Goal: Task Accomplishment & Management: Complete application form

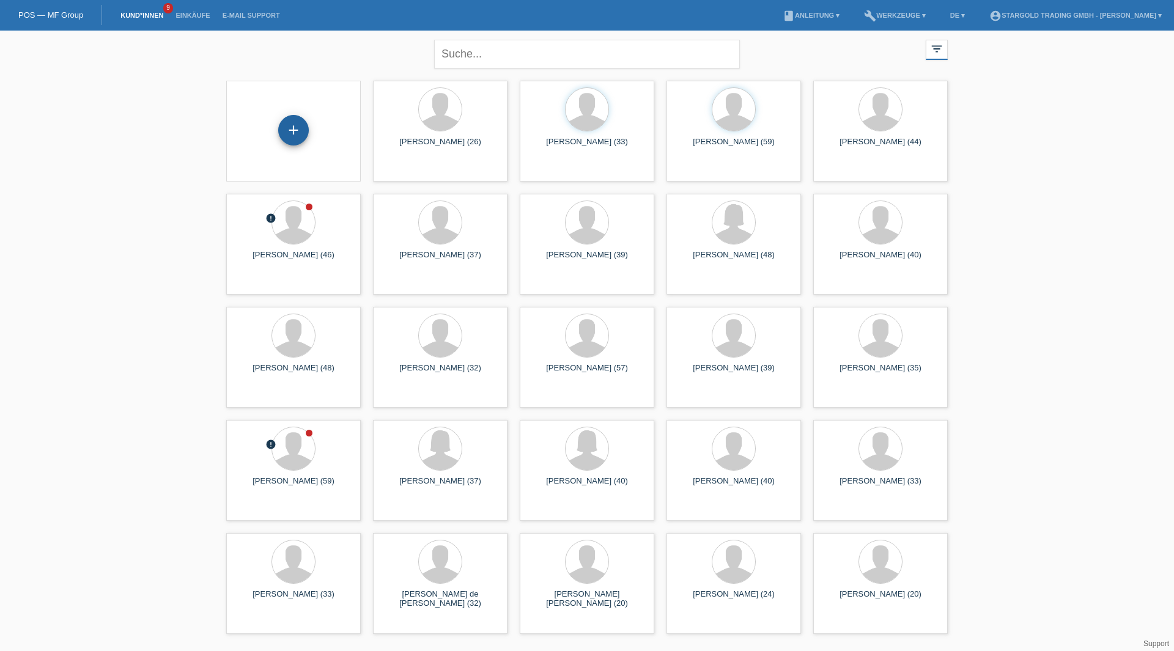
click at [299, 142] on div "+" at bounding box center [293, 130] width 31 height 31
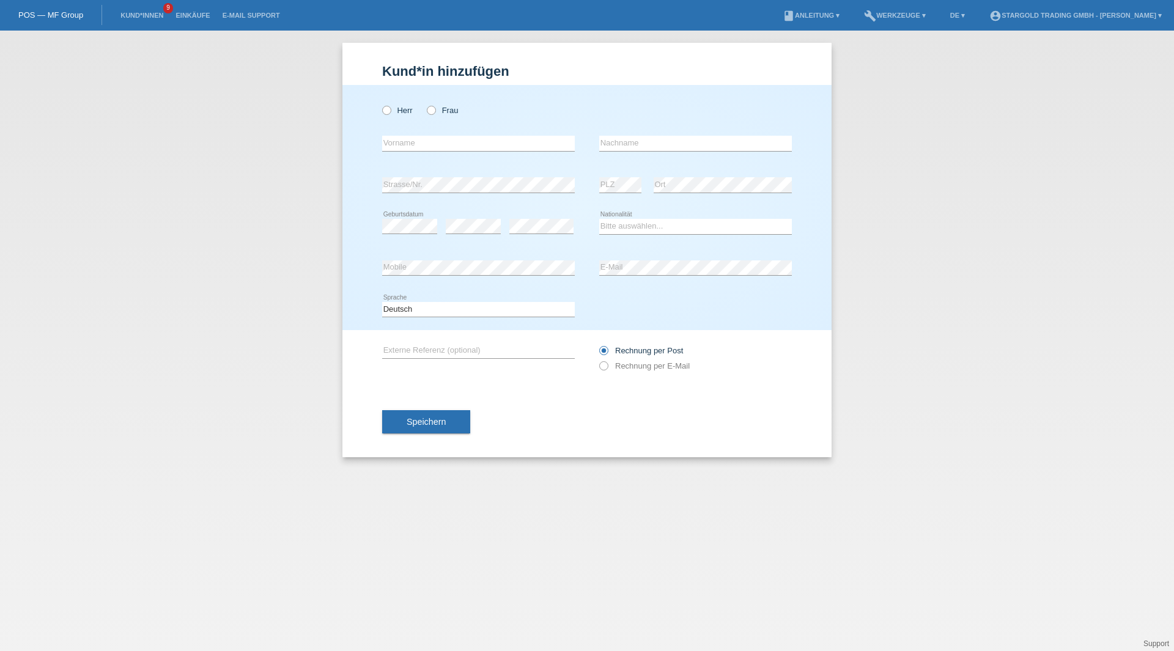
click at [392, 105] on div "Herr Frau" at bounding box center [478, 110] width 193 height 25
click at [394, 111] on label "Herr" at bounding box center [397, 110] width 31 height 9
click at [390, 111] on input "Herr" at bounding box center [386, 110] width 8 height 8
radio input "true"
click at [473, 138] on input "text" at bounding box center [478, 143] width 193 height 15
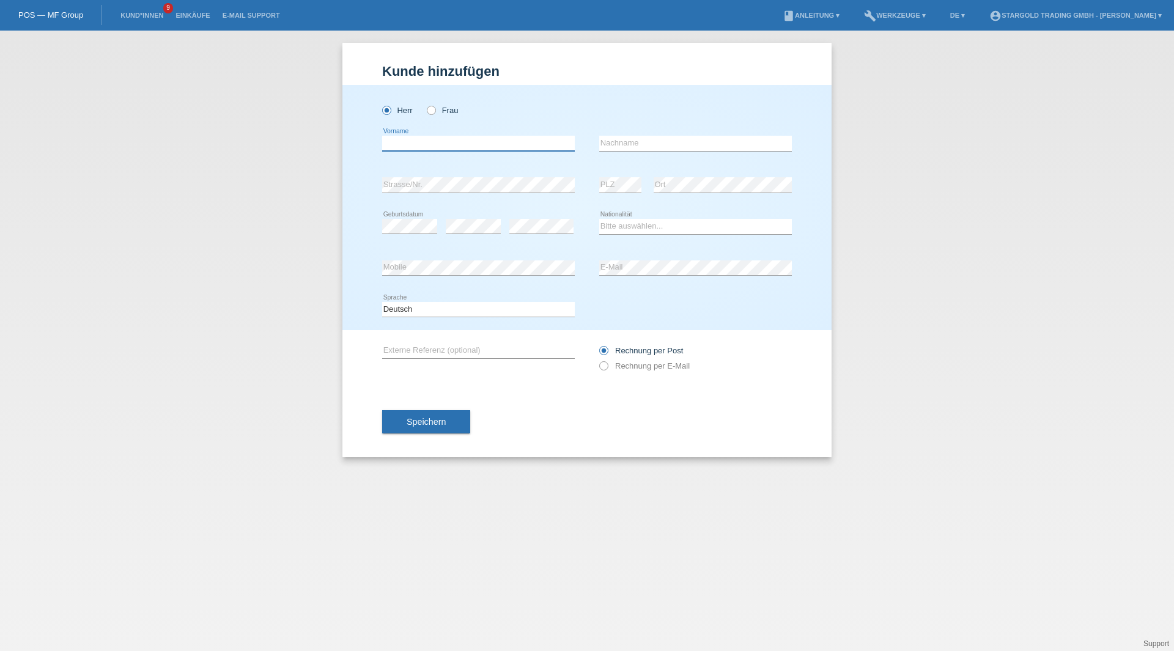
paste input "[PERSON_NAME]"
type input "Dylan"
click at [663, 149] on input "text" at bounding box center [695, 143] width 193 height 15
paste input "[PERSON_NAME]"
type input "[PERSON_NAME]"
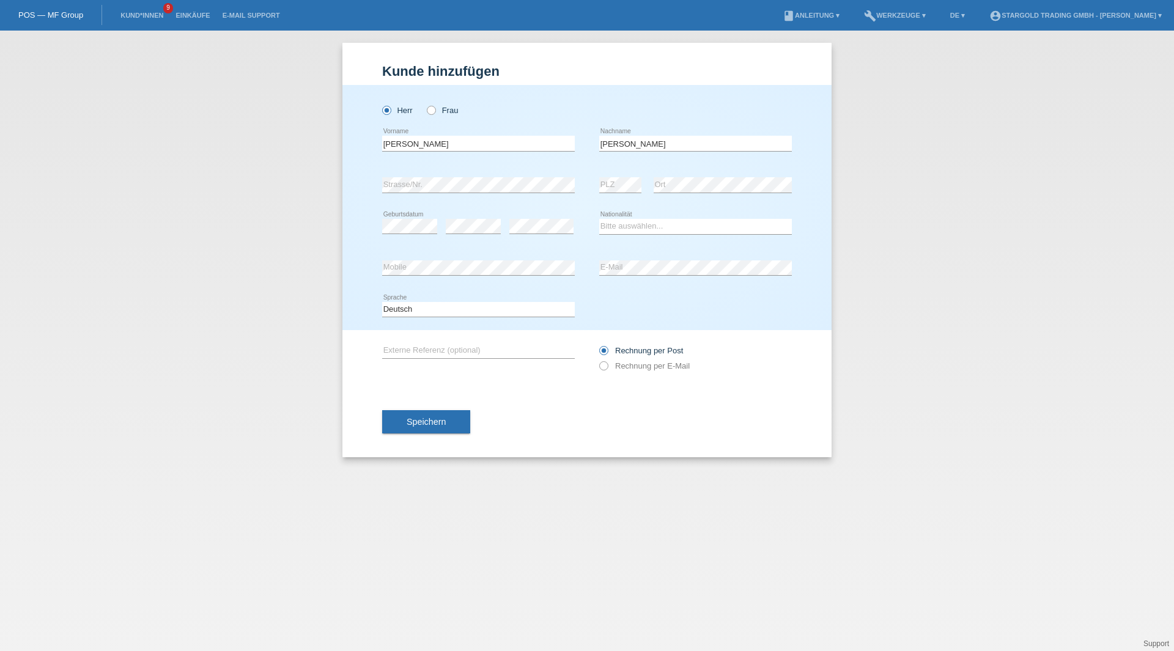
click at [536, 233] on icon at bounding box center [541, 233] width 64 height 1
click at [664, 224] on select "Bitte auswählen... Schweiz Deutschland Liechtenstein Österreich ------------ Af…" at bounding box center [695, 226] width 193 height 15
select select "IT"
click at [599, 219] on select "Bitte auswählen... Schweiz Deutschland Liechtenstein Österreich ------------ Af…" at bounding box center [695, 226] width 193 height 15
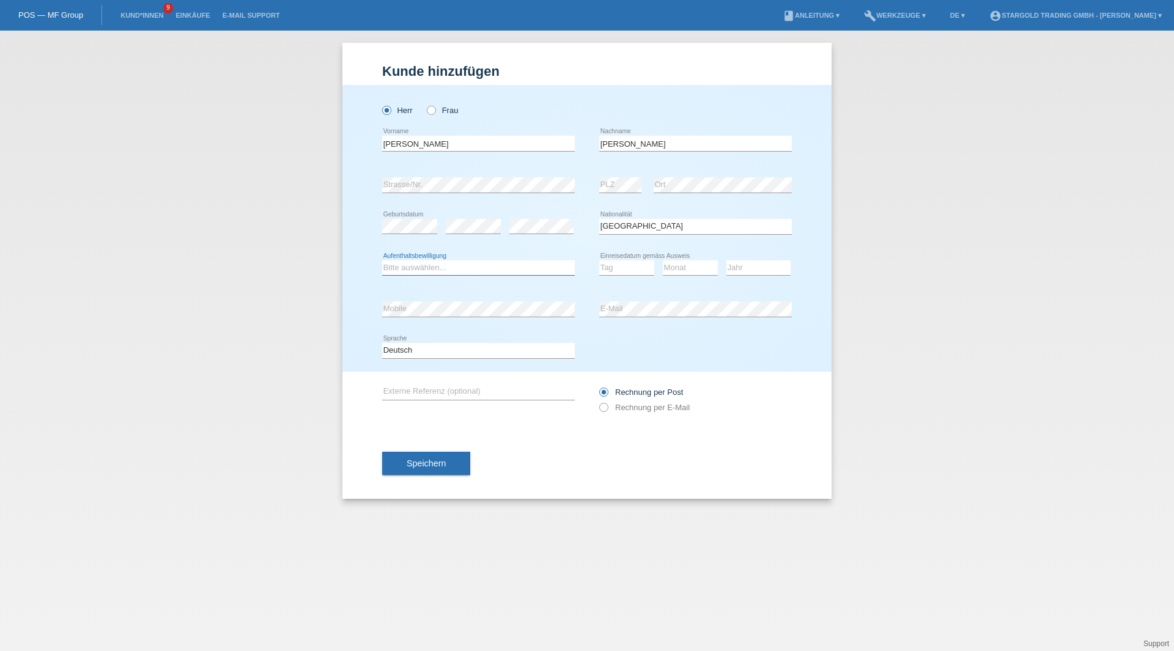
click at [438, 267] on select "Bitte auswählen... C B B - Flüchtlingsstatus Andere" at bounding box center [478, 267] width 193 height 15
select select "C"
click at [382, 260] on select "Bitte auswählen... C B B - Flüchtlingsstatus Andere" at bounding box center [478, 267] width 193 height 15
click at [619, 268] on select "Tag 01 02 03 04 05 06 07 08 09 10 11" at bounding box center [626, 267] width 55 height 15
select select "19"
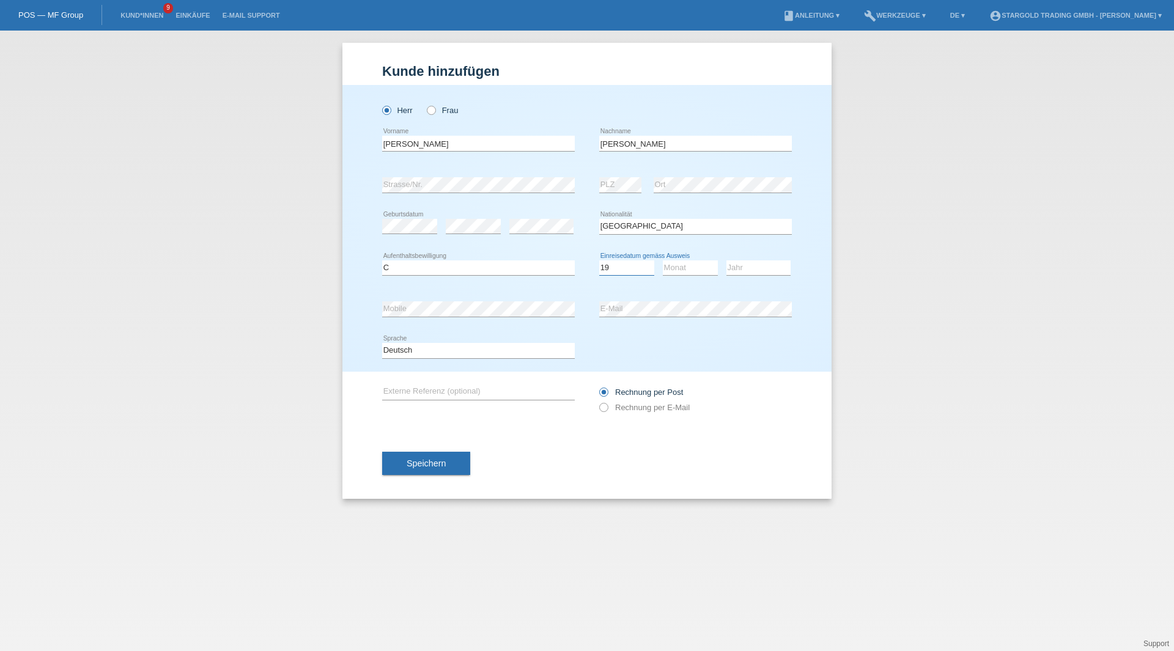
click at [599, 260] on select "Tag 01 02 03 04 05 06 07 08 09 10 11" at bounding box center [626, 267] width 55 height 15
click at [697, 258] on div "Monat 01 02 03 04 05 06 07 08 09 10 11 12 error" at bounding box center [690, 269] width 55 height 42
click at [685, 263] on select "Monat 01 02 03 04 05 06 07 08 09 10 11" at bounding box center [690, 267] width 55 height 15
select select "06"
click at [663, 260] on select "Monat 01 02 03 04 05 06 07 08 09 10 11" at bounding box center [690, 267] width 55 height 15
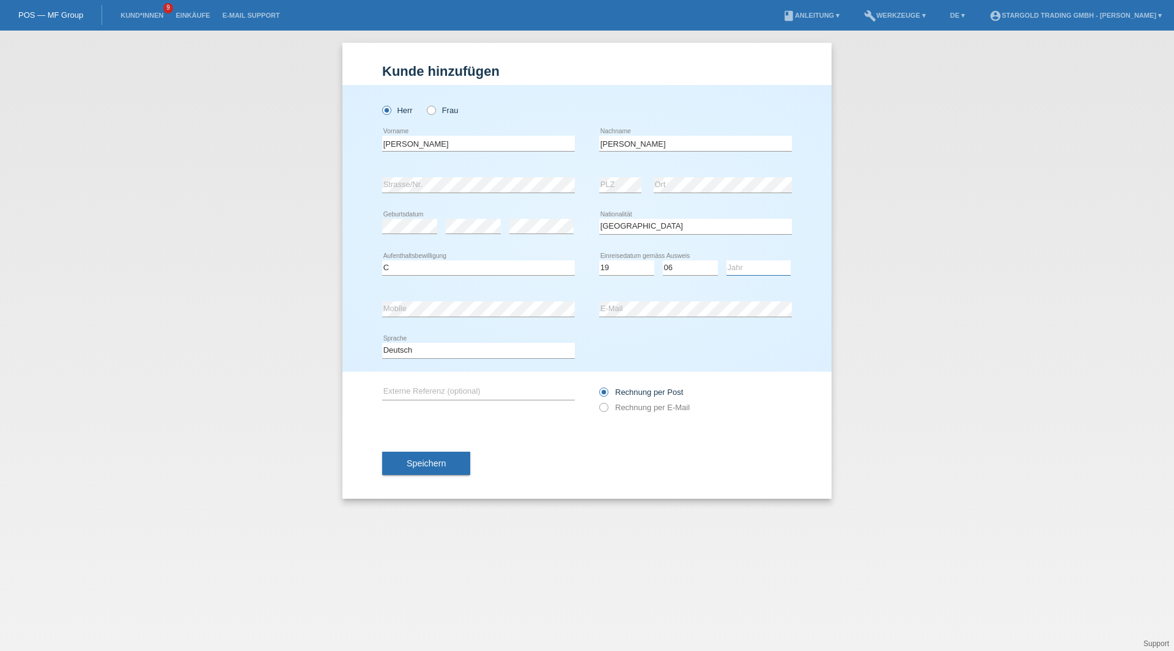
click at [760, 271] on select "Jahr 2025 2024 2023 2022 2021 2020 2019 2018 2017 2016 2015 2014 2013 2012 2011…" at bounding box center [758, 267] width 64 height 15
select select "2005"
click at [726, 260] on select "Jahr 2025 2024 2023 2022 2021 2020 2019 2018 2017 2016 2015 2014 2013 2012 2011…" at bounding box center [758, 267] width 64 height 15
click at [608, 409] on label "Rechnung per E-Mail" at bounding box center [644, 407] width 90 height 9
click at [607, 409] on input "Rechnung per E-Mail" at bounding box center [603, 410] width 8 height 15
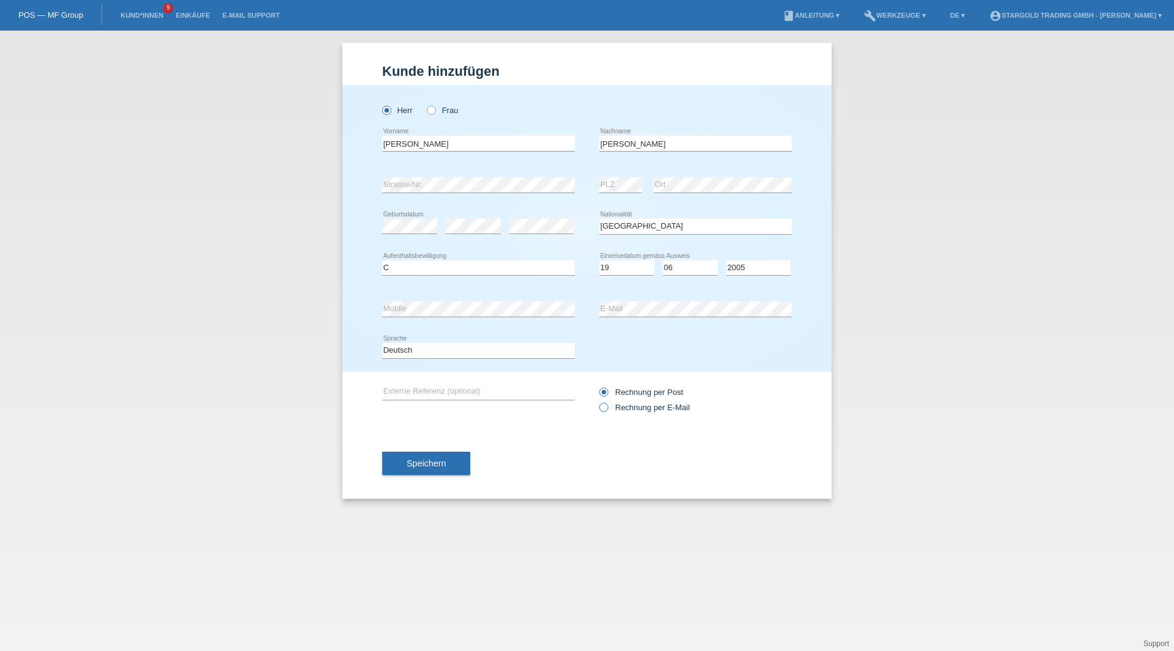
radio input "true"
click at [439, 461] on span "Speichern" at bounding box center [425, 463] width 39 height 10
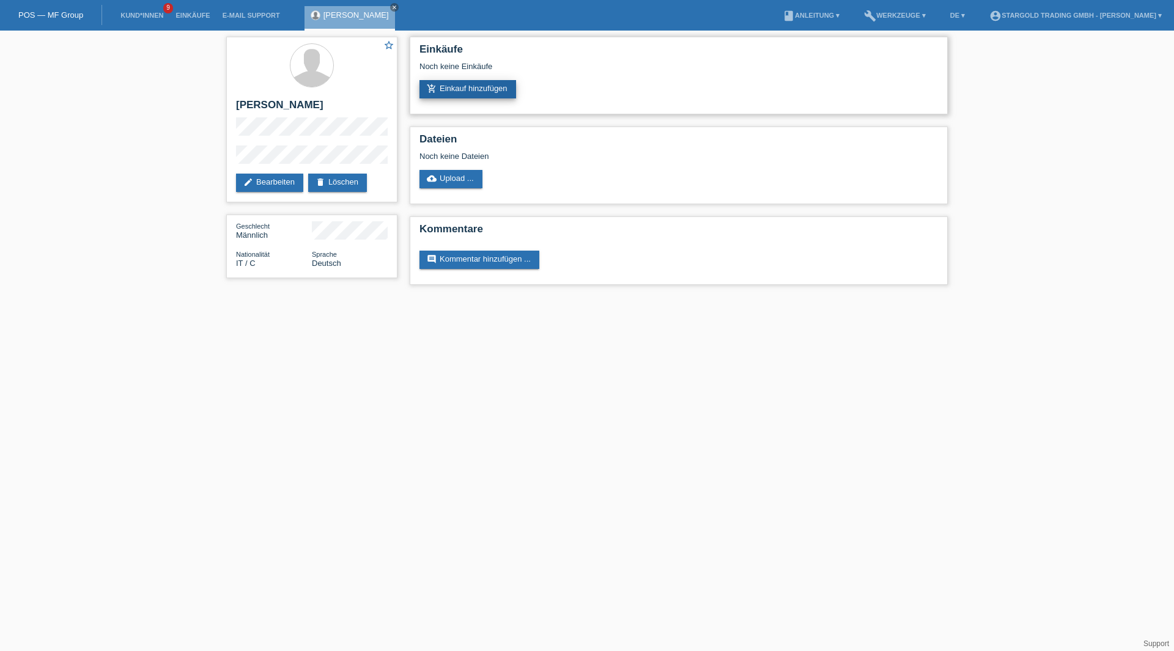
click at [485, 89] on link "add_shopping_cart Einkauf hinzufügen" at bounding box center [467, 89] width 97 height 18
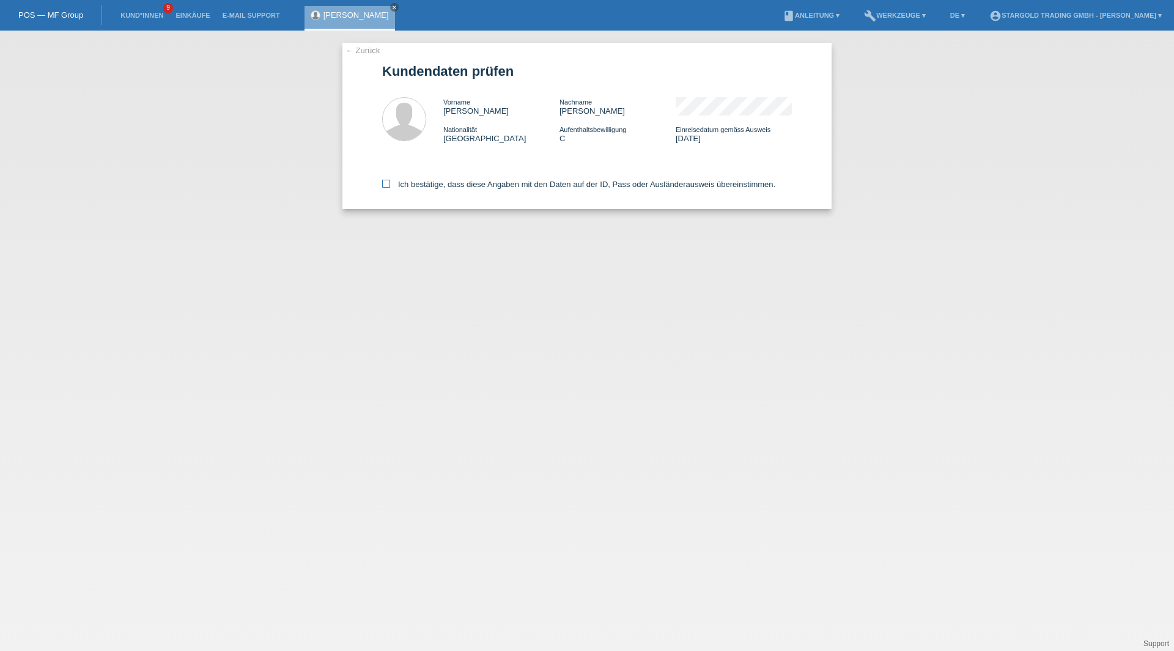
click at [487, 182] on label "Ich bestätige, dass diese Angaben mit den Daten auf der ID, Pass oder Ausländer…" at bounding box center [578, 184] width 393 height 9
click at [390, 182] on input "Ich bestätige, dass diese Angaben mit den Daten auf der ID, Pass oder Ausländer…" at bounding box center [386, 184] width 8 height 8
checkbox input "true"
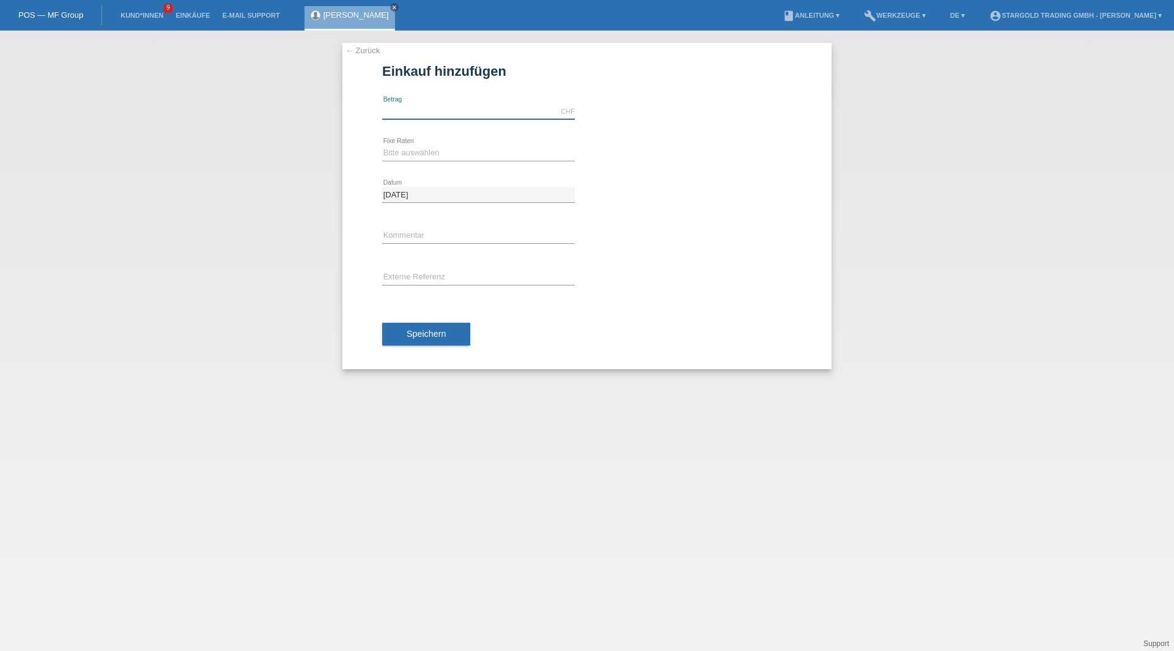
click at [477, 108] on input "text" at bounding box center [478, 111] width 193 height 15
type input "3790.00"
click at [503, 145] on div "Bitte auswählen 6 Raten 12 Raten 18 Raten 24 Raten 36 Raten 48 Raten error Fixe…" at bounding box center [478, 154] width 193 height 42
click at [467, 160] on div "Bitte auswählen 6 Raten 12 Raten 18 Raten 24 Raten 36 Raten 48 Raten error Fixe…" at bounding box center [478, 154] width 193 height 42
click at [456, 161] on div "Bitte auswählen 6 Raten 12 Raten 18 Raten 24 Raten 36 Raten 48 Raten error Fixe…" at bounding box center [478, 154] width 193 height 42
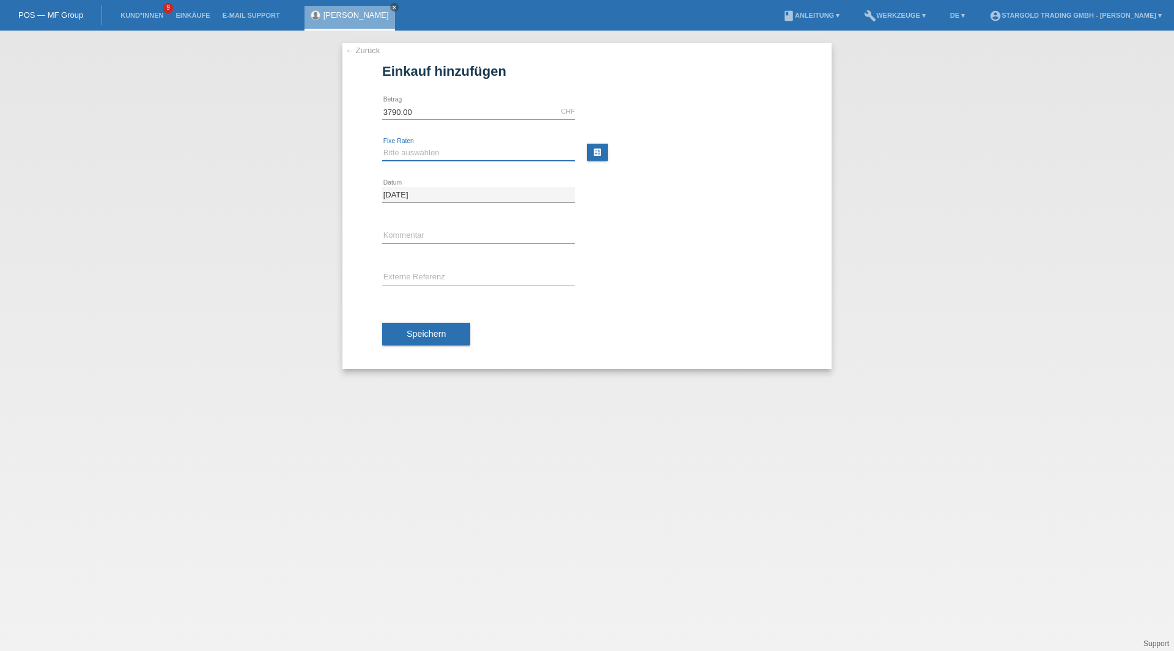
click at [454, 159] on select "Bitte auswählen 6 Raten 12 Raten 18 Raten 24 Raten 36 Raten 48 Raten" at bounding box center [478, 152] width 193 height 15
select select "497"
click at [382, 145] on select "Bitte auswählen 6 Raten 12 Raten 18 Raten 24 Raten 36 Raten 48 Raten" at bounding box center [478, 152] width 193 height 15
drag, startPoint x: 417, startPoint y: 337, endPoint x: 430, endPoint y: 348, distance: 17.8
click at [417, 337] on span "Speichern" at bounding box center [425, 334] width 39 height 10
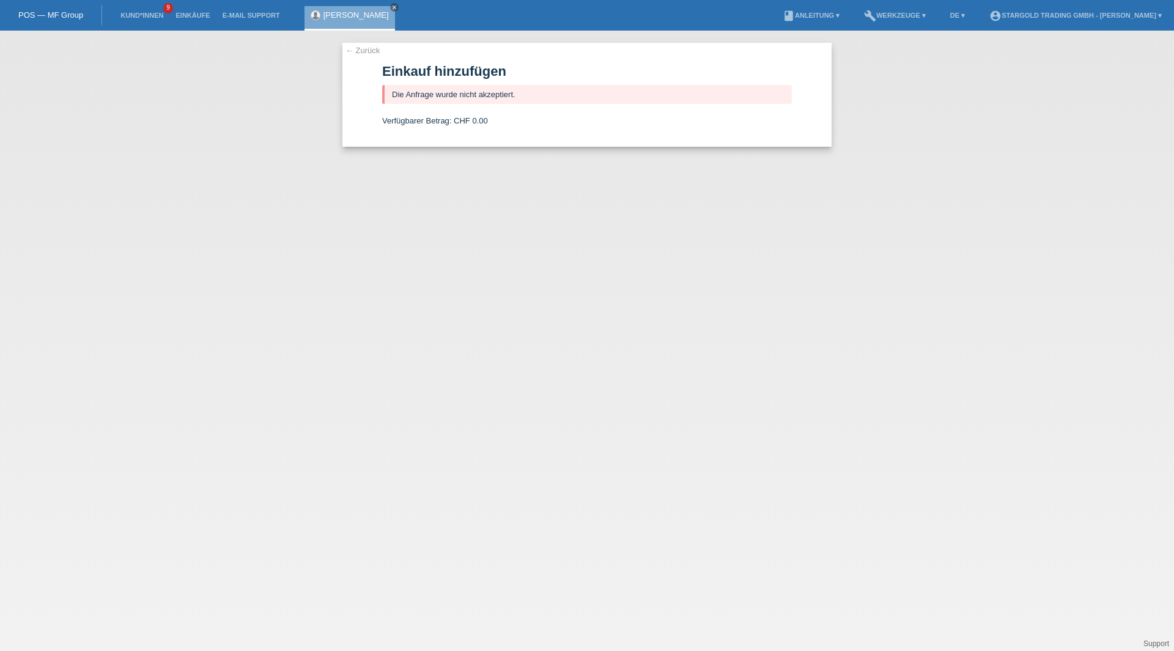
click at [370, 47] on link "← Zurück" at bounding box center [362, 50] width 34 height 9
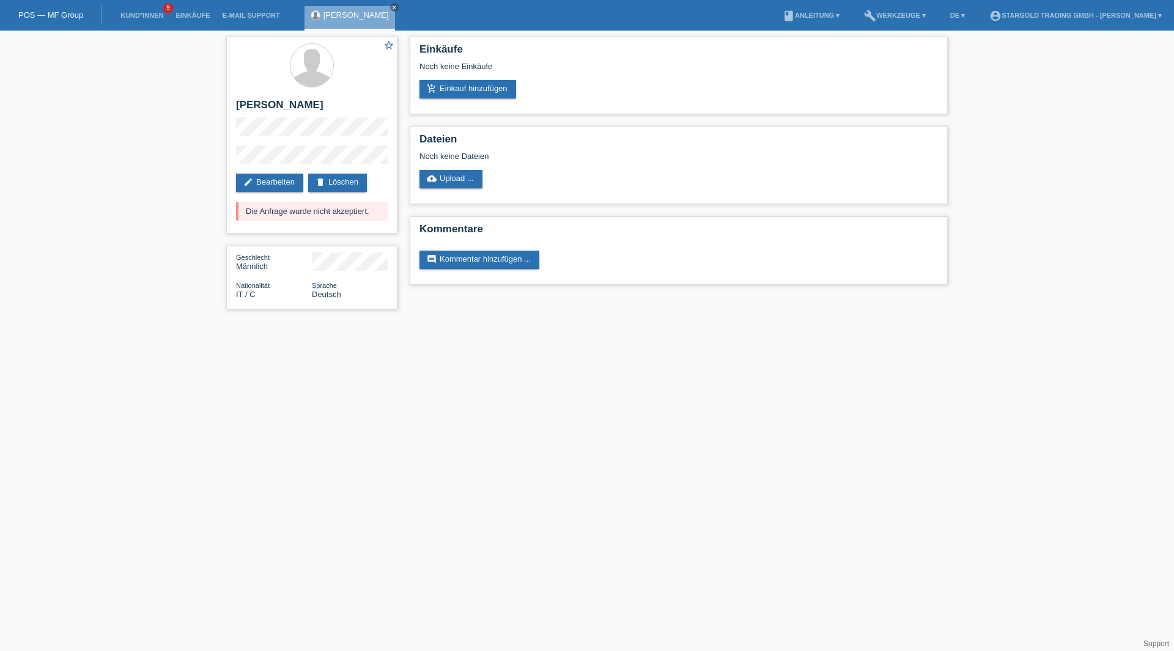
click at [389, 0] on div "[PERSON_NAME] close" at bounding box center [352, 15] width 97 height 31
click at [391, 6] on icon "close" at bounding box center [394, 7] width 6 height 6
click at [53, 13] on link "POS — MF Group" at bounding box center [50, 14] width 65 height 9
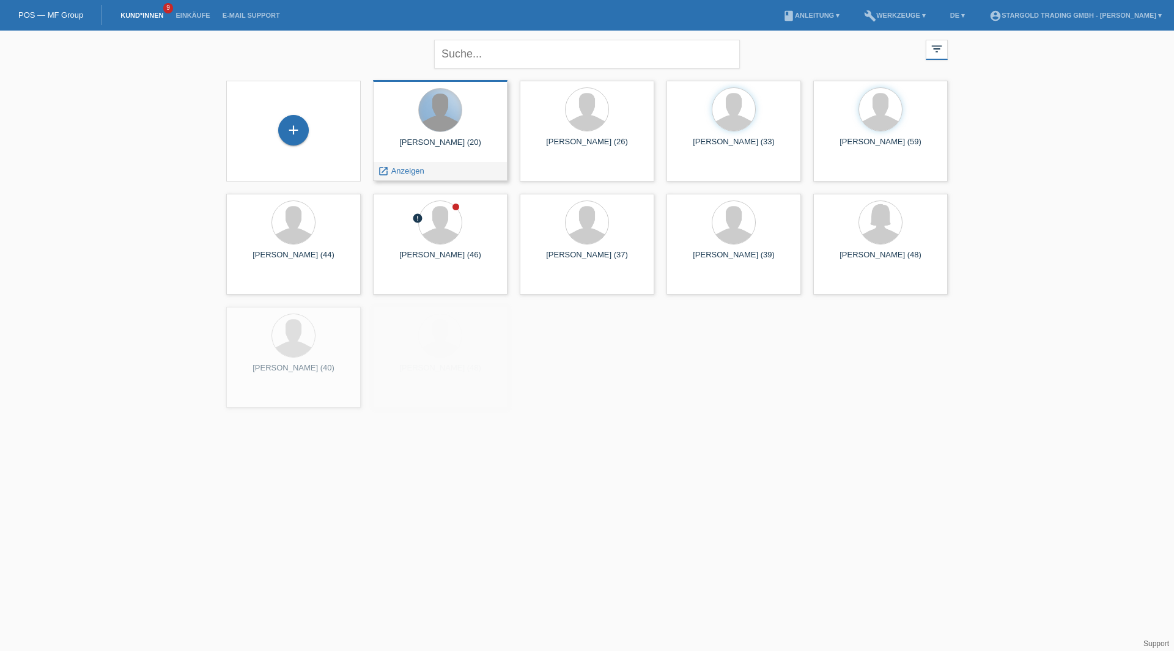
click at [443, 130] on div at bounding box center [440, 110] width 43 height 43
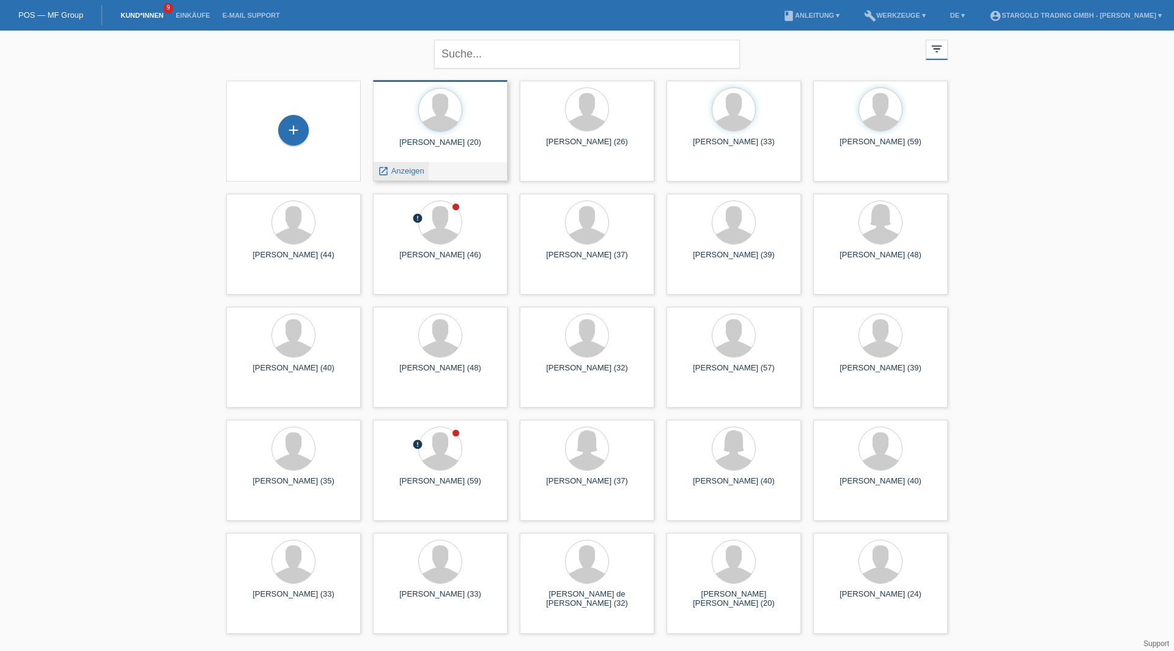
click at [398, 167] on span "Anzeigen" at bounding box center [407, 170] width 33 height 9
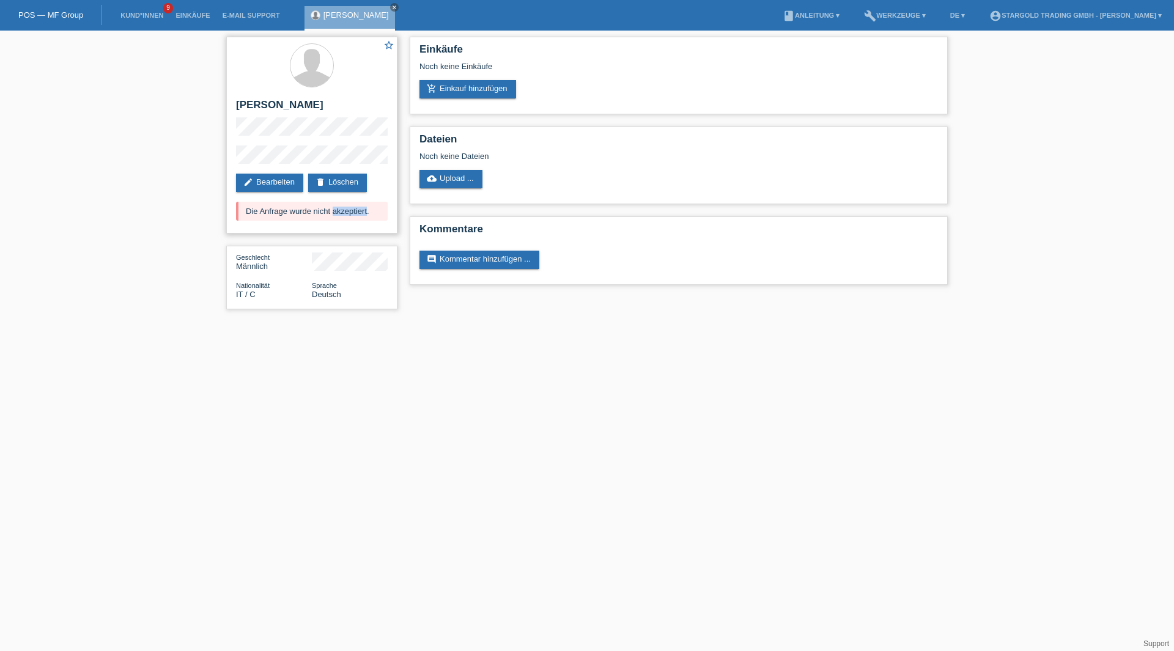
drag, startPoint x: 258, startPoint y: 210, endPoint x: 300, endPoint y: 216, distance: 42.6
click at [298, 216] on div "Die Anfrage wurde nicht akzeptiert." at bounding box center [312, 211] width 152 height 19
click at [302, 215] on div "Die Anfrage wurde nicht akzeptiert." at bounding box center [312, 211] width 152 height 19
